Goal: Check status: Check status

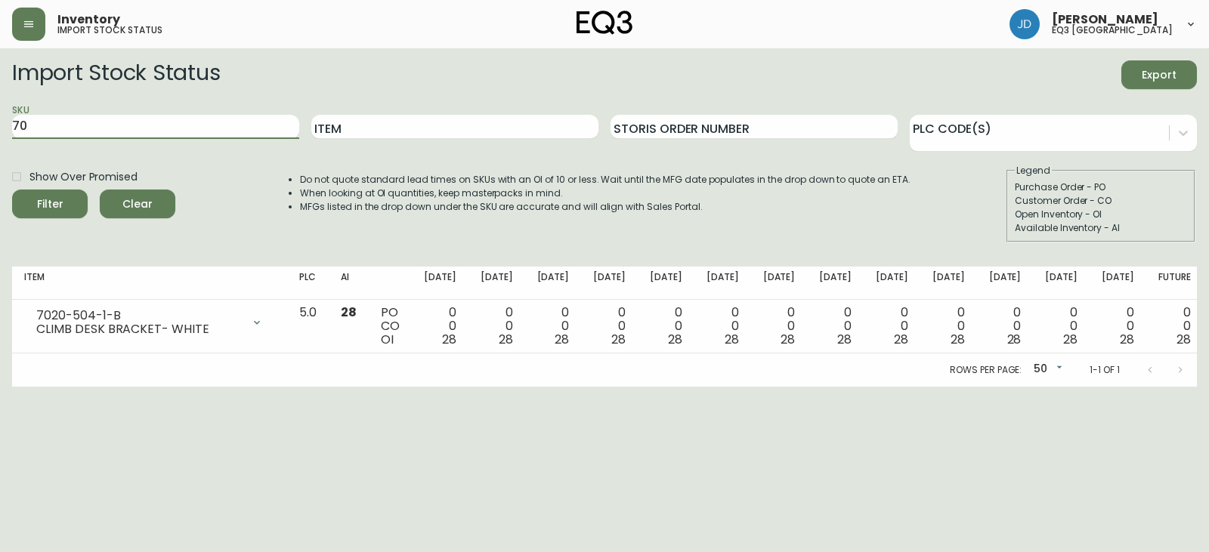
type input "7"
click at [446, 125] on input "Item" at bounding box center [454, 127] width 287 height 24
type input "[PERSON_NAME]"
drag, startPoint x: 66, startPoint y: 203, endPoint x: 492, endPoint y: 125, distance: 432.4
click at [66, 205] on span "Filter" at bounding box center [49, 204] width 51 height 19
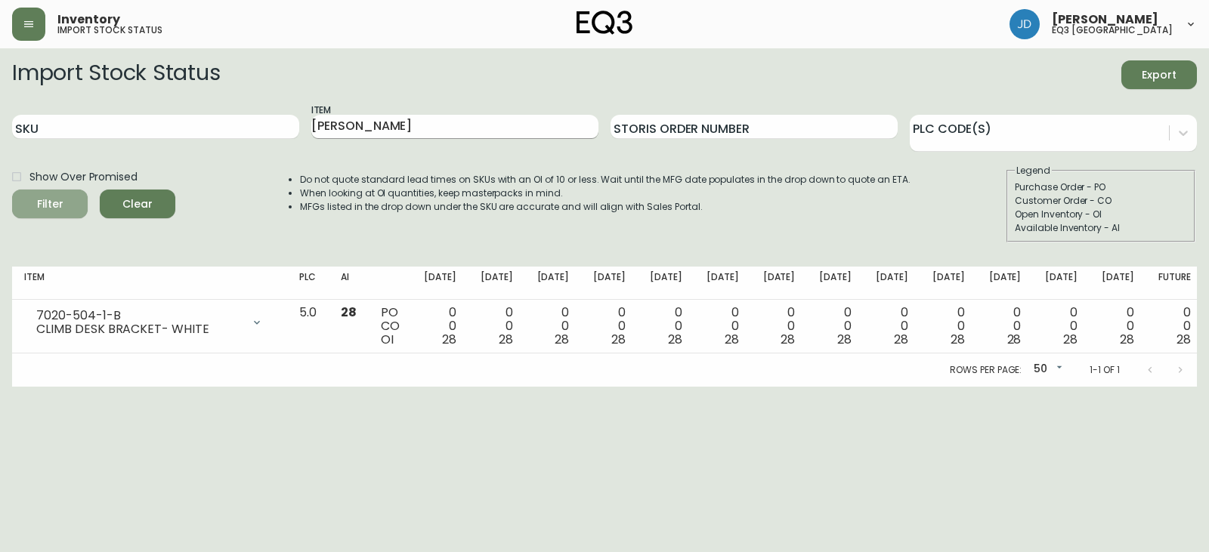
click at [492, 125] on input "[PERSON_NAME]" at bounding box center [454, 127] width 287 height 24
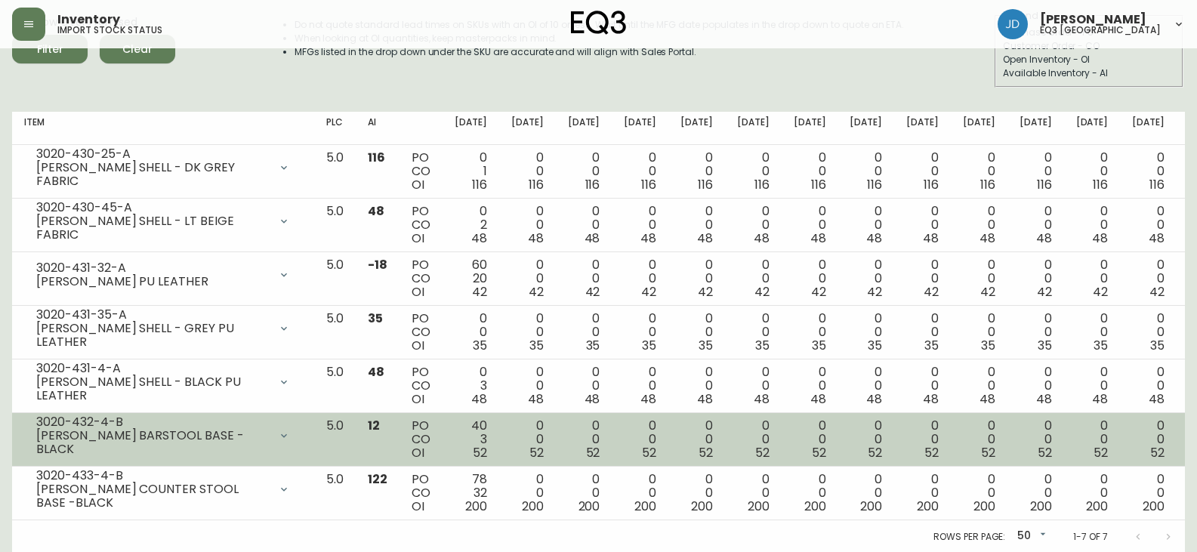
scroll to position [156, 0]
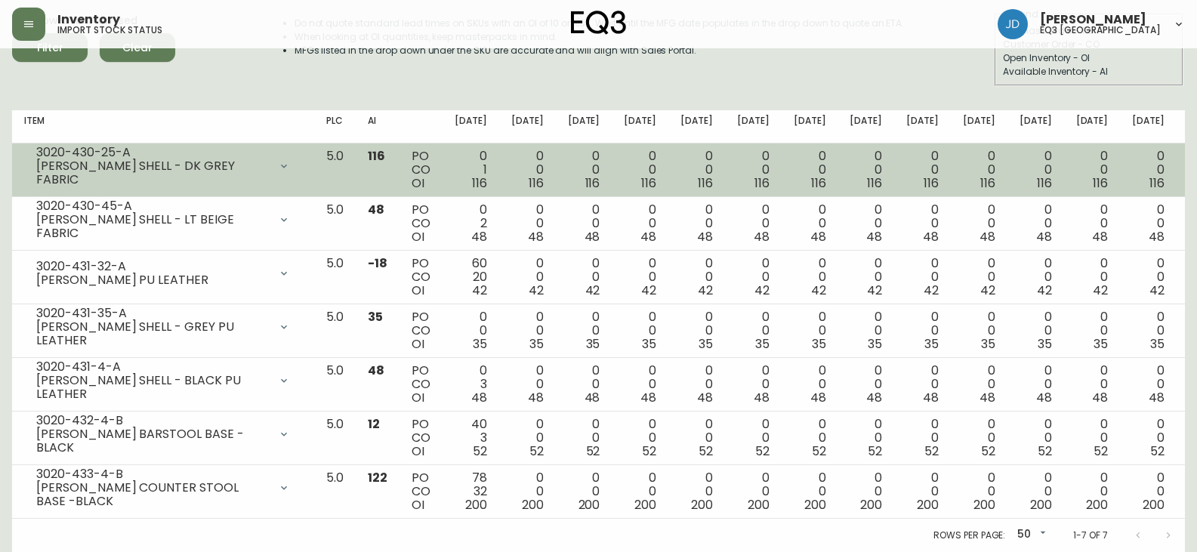
click at [77, 190] on td "3020-430-25-A [PERSON_NAME] SHELL - DK GREY FABRIC Opening Balance 117 ( [DATE]…" at bounding box center [163, 171] width 302 height 54
